Goal: Transaction & Acquisition: Purchase product/service

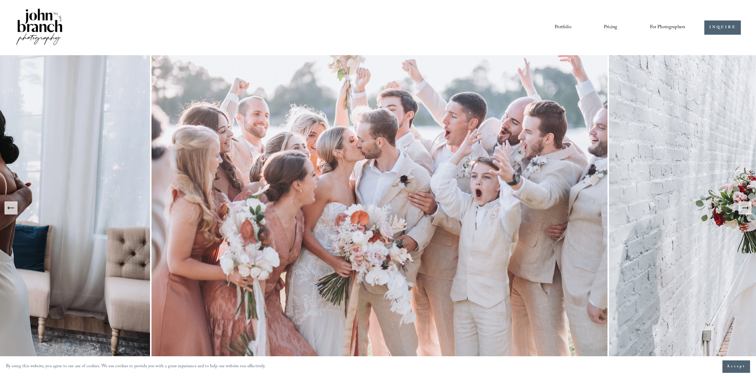
click at [602, 29] on nav "Portfolio Pricing For Photographers Presets Education Courses Blog" at bounding box center [619, 28] width 131 height 10
click at [609, 28] on link "Pricing" at bounding box center [610, 28] width 13 height 10
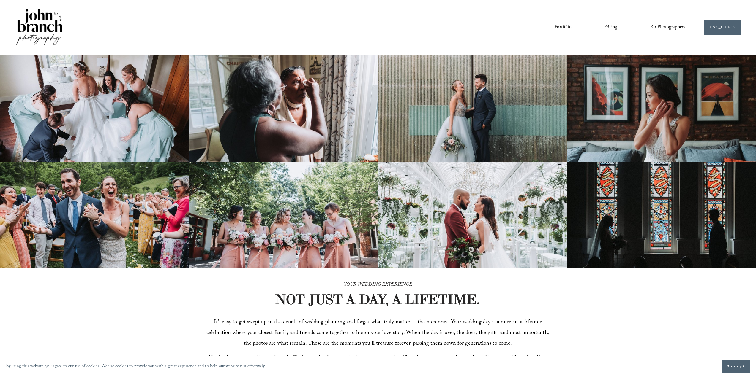
click at [0, 0] on span "Presets" at bounding box center [0, 0] width 0 height 0
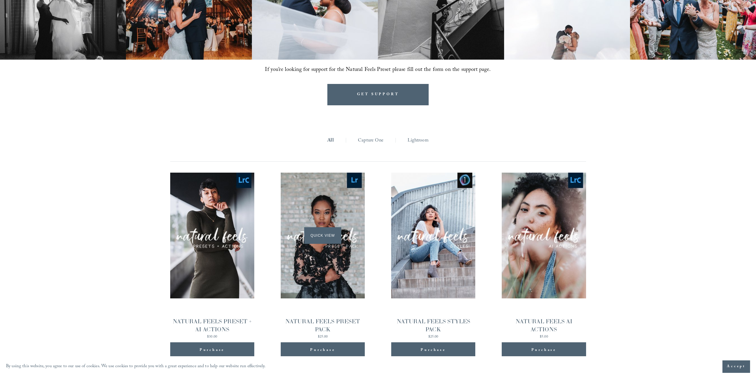
scroll to position [667, 0]
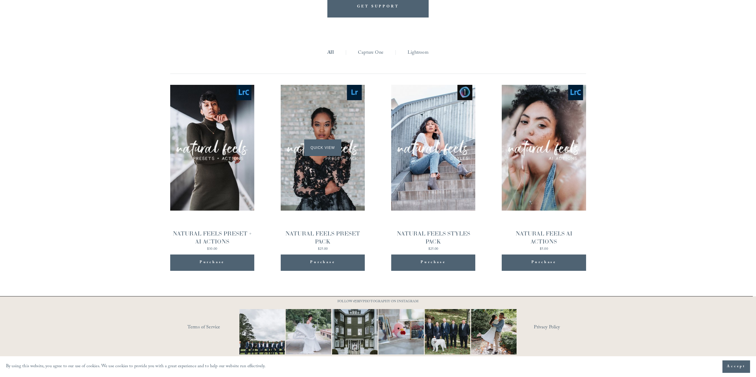
click at [324, 156] on div "Quick View" at bounding box center [323, 148] width 84 height 126
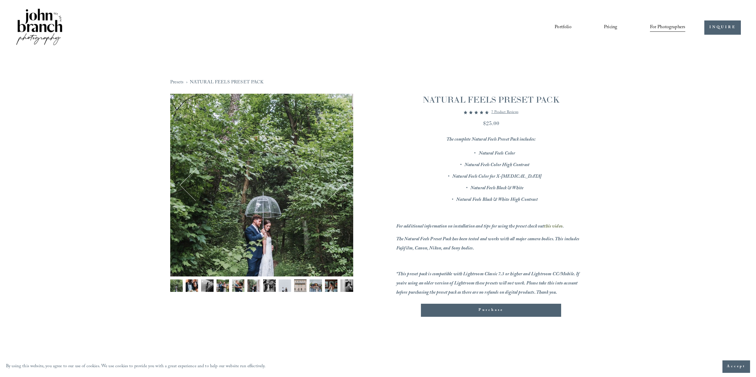
drag, startPoint x: 436, startPoint y: 132, endPoint x: 595, endPoint y: 204, distance: 174.9
click at [595, 204] on div "Presets › NATURAL FEELS PRESET PACK 1 / 12 Image 1 of 12 Image 2 of 12" at bounding box center [378, 205] width 446 height 301
click at [595, 206] on div "Presets › NATURAL FEELS PRESET PACK 1 / 12 Image 1 of 12 Image 2 of 12" at bounding box center [378, 205] width 446 height 301
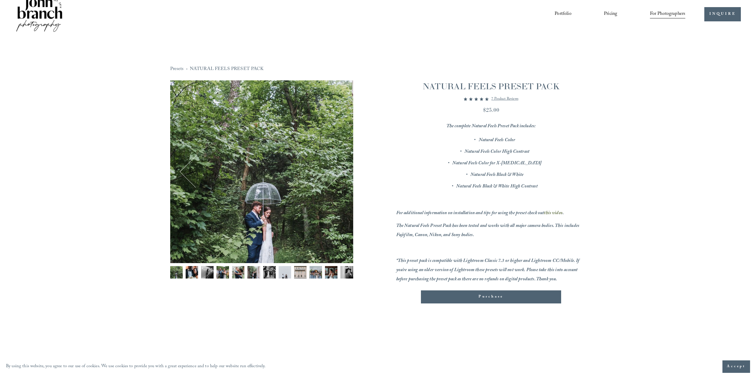
scroll to position [89, 0]
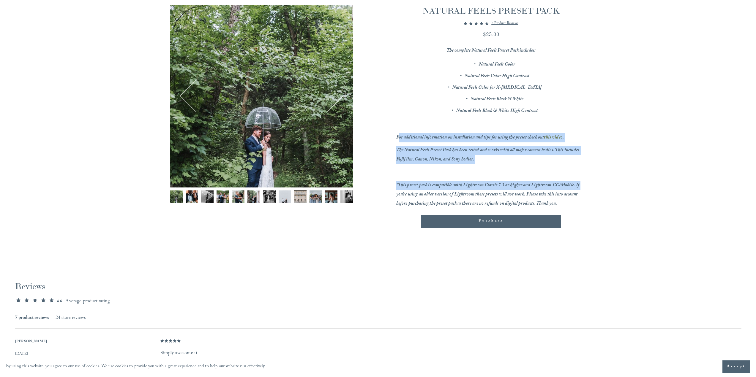
drag, startPoint x: 480, startPoint y: 154, endPoint x: 610, endPoint y: 182, distance: 133.2
click at [610, 182] on div "Presets › NATURAL FEELS PRESET PACK 1 / 12 Image 1 of 12 Image 2 of 12" at bounding box center [378, 285] width 756 height 638
click at [610, 183] on div "Presets › NATURAL FEELS PRESET PACK 1 / 12 Image 1 of 12 Image 2 of 12" at bounding box center [378, 285] width 756 height 638
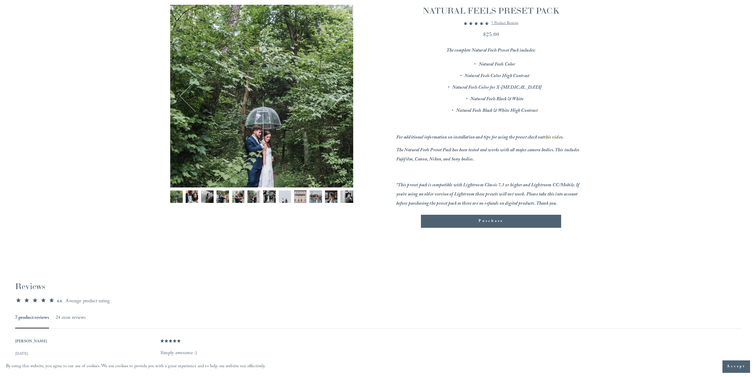
click at [614, 199] on div "Presets › NATURAL FEELS PRESET PACK 1 / 12 Image 1 of 12 Image 2 of 12" at bounding box center [378, 285] width 756 height 638
click at [573, 194] on em "*This preset pack is compatible with Lightroom Classic 7.3 or higher and Lightr…" at bounding box center [488, 195] width 184 height 26
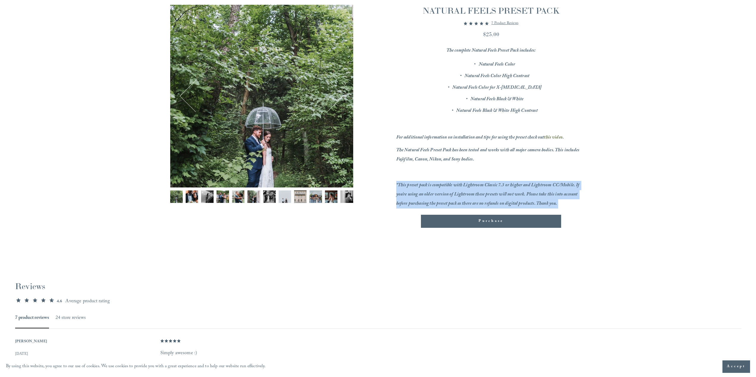
click at [574, 194] on em "*This preset pack is compatible with Lightroom Classic 7.3 or higher and Lightr…" at bounding box center [488, 195] width 184 height 26
click at [595, 195] on div "Presets › NATURAL FEELS PRESET PACK 1 / 12 Image 1 of 12 Image 2 of 12" at bounding box center [378, 116] width 446 height 301
click at [606, 208] on div "Presets › NATURAL FEELS PRESET PACK 1 / 12 Image 1 of 12 Image 2 of 12" at bounding box center [378, 285] width 756 height 638
click at [606, 207] on div "Presets › NATURAL FEELS PRESET PACK 1 / 12 Image 1 of 12 Image 2 of 12" at bounding box center [378, 285] width 756 height 638
click at [606, 206] on div "Presets › NATURAL FEELS PRESET PACK 1 / 12 Image 1 of 12 Image 2 of 12" at bounding box center [378, 285] width 756 height 638
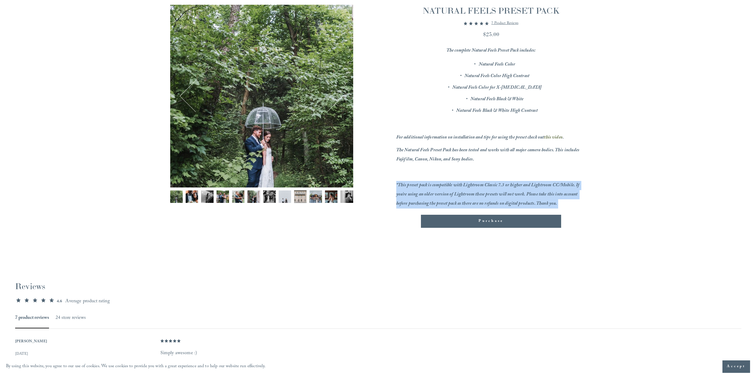
click at [606, 208] on div "Presets › NATURAL FEELS PRESET PACK 1 / 12 Image 1 of 12 Image 2 of 12" at bounding box center [378, 285] width 756 height 638
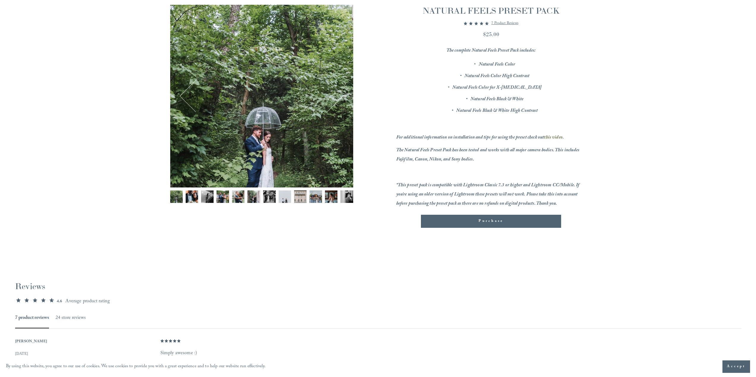
click at [604, 303] on div "4.57 out of 5 stars 4.6 Average product rating" at bounding box center [377, 302] width 725 height 7
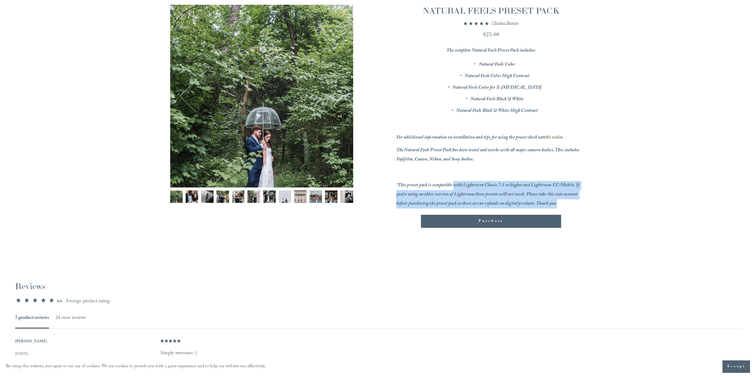
drag, startPoint x: 497, startPoint y: 196, endPoint x: 627, endPoint y: 202, distance: 130.8
click at [628, 203] on div "Presets › NATURAL FEELS PRESET PACK 1 / 12 Image 1 of 12 Image 2 of 12" at bounding box center [378, 285] width 756 height 638
click at [627, 202] on div "Presets › NATURAL FEELS PRESET PACK 1 / 12 Image 1 of 12 Image 2 of 12" at bounding box center [378, 285] width 756 height 638
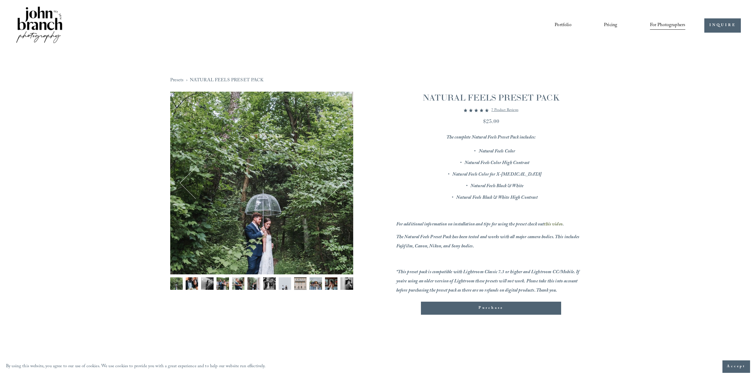
scroll to position [0, 0]
